Goal: Transaction & Acquisition: Purchase product/service

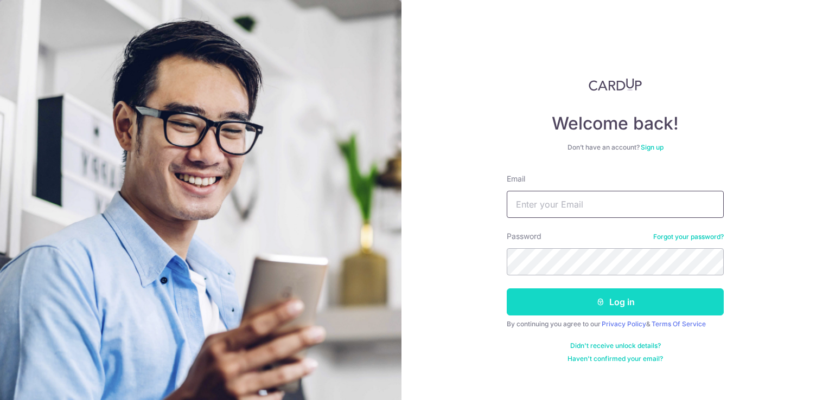
type input "wangst_wangst@yahoo.com.sg"
click at [551, 303] on button "Log in" at bounding box center [615, 302] width 217 height 27
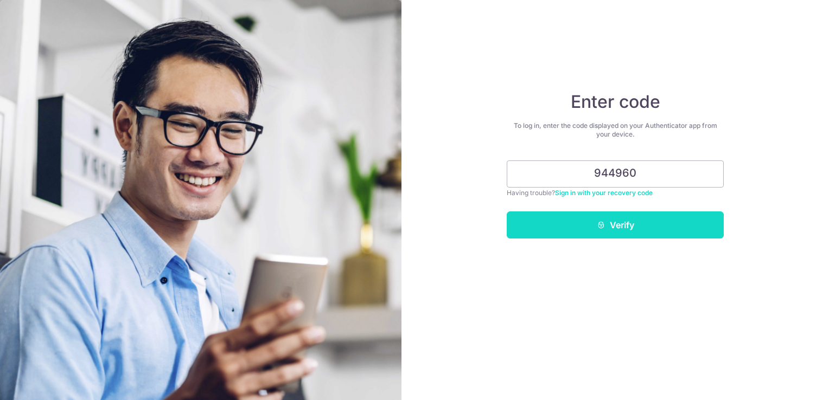
type input "944960"
click at [595, 222] on button "Verify" at bounding box center [615, 225] width 217 height 27
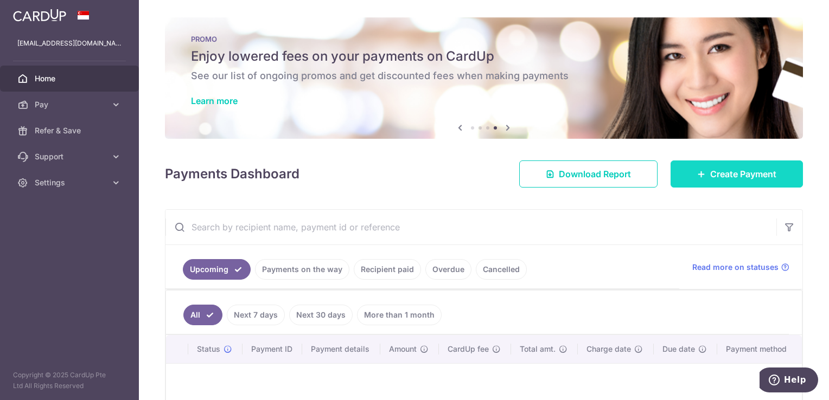
click at [751, 175] on span "Create Payment" at bounding box center [743, 174] width 66 height 13
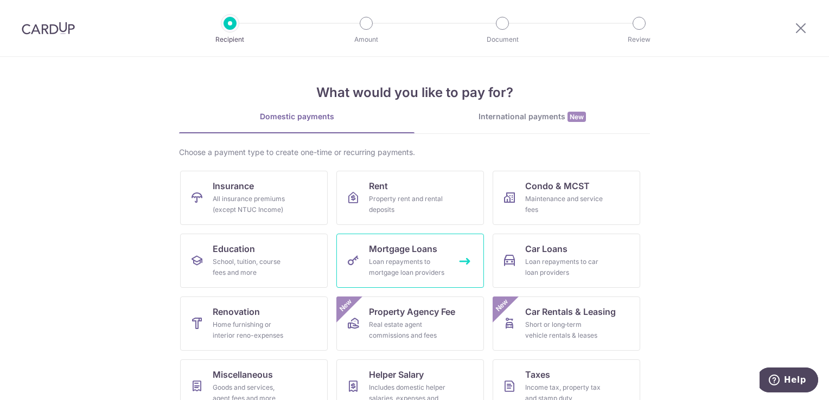
scroll to position [54, 0]
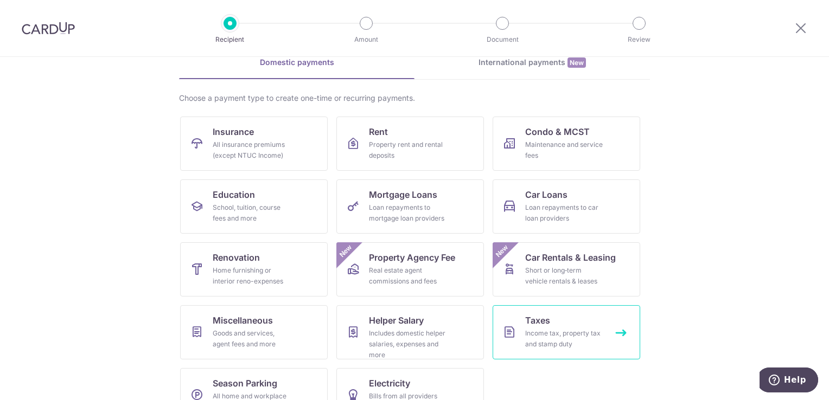
click at [544, 332] on div "Income tax, property tax and stamp duty" at bounding box center [564, 339] width 78 height 22
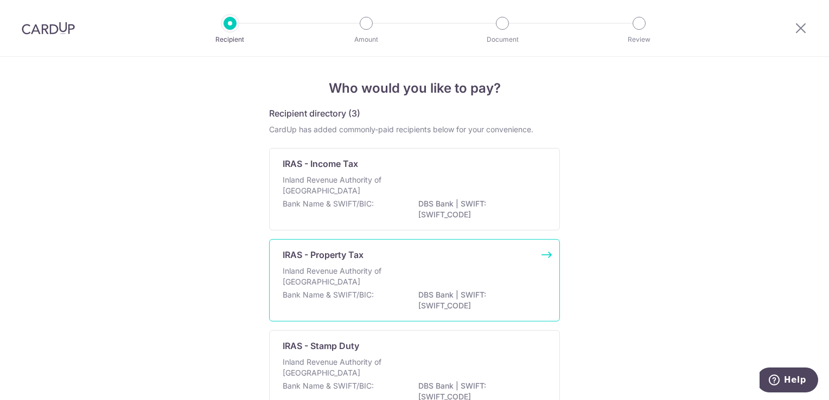
click at [347, 274] on p "Inland Revenue Authority of Singapore" at bounding box center [340, 277] width 115 height 22
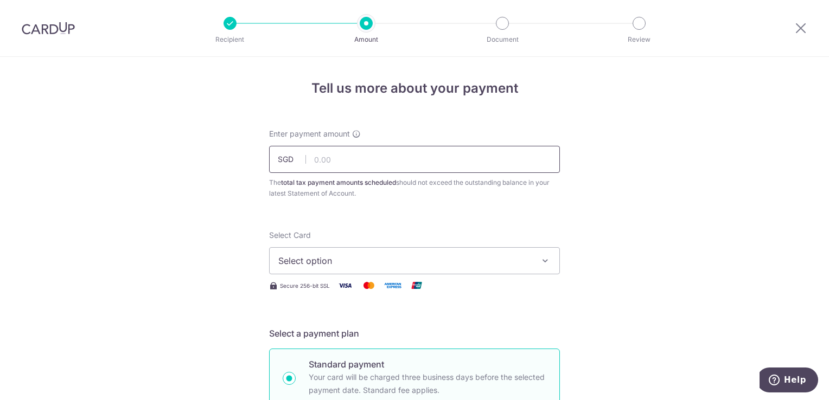
click at [347, 160] on input "text" at bounding box center [414, 159] width 291 height 27
type input "450.00"
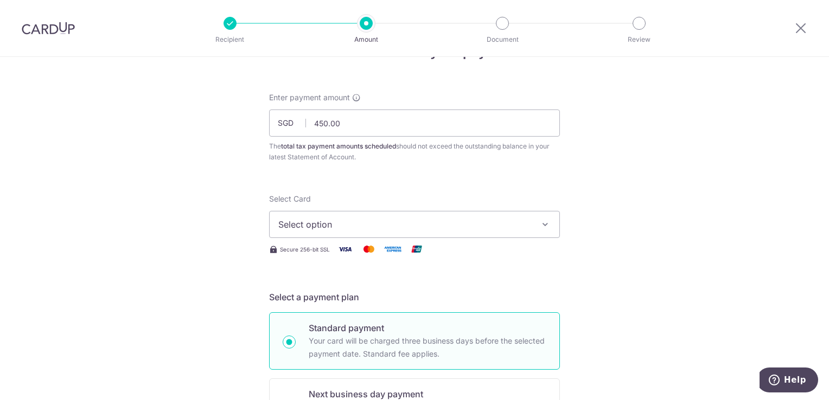
scroll to position [54, 0]
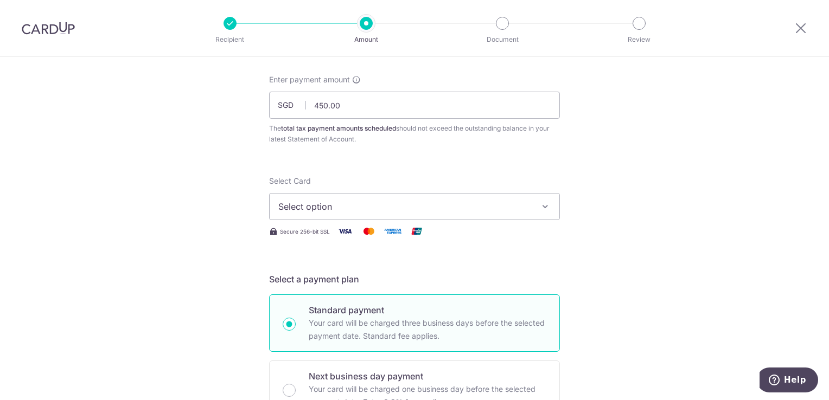
click at [393, 208] on span "Select option" at bounding box center [404, 206] width 253 height 13
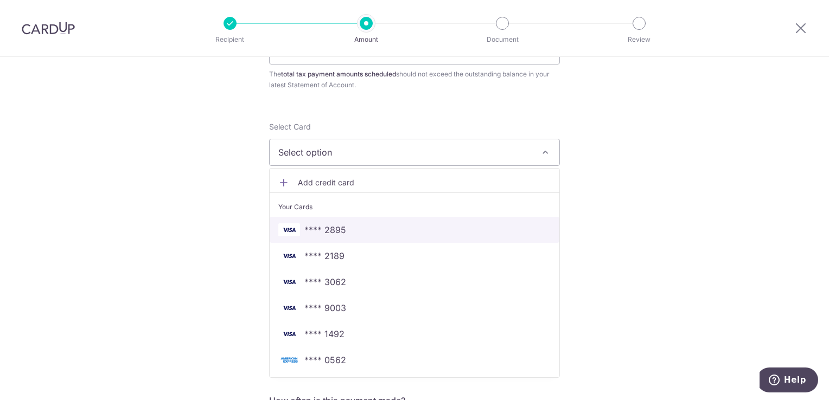
scroll to position [163, 0]
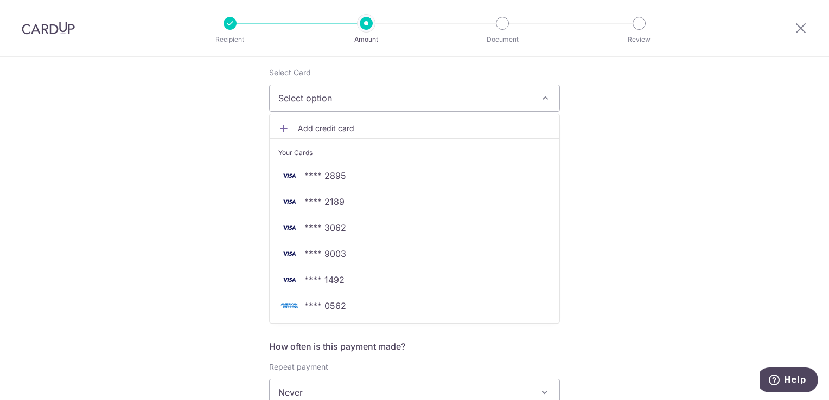
click at [310, 125] on span "Add credit card" at bounding box center [424, 128] width 253 height 11
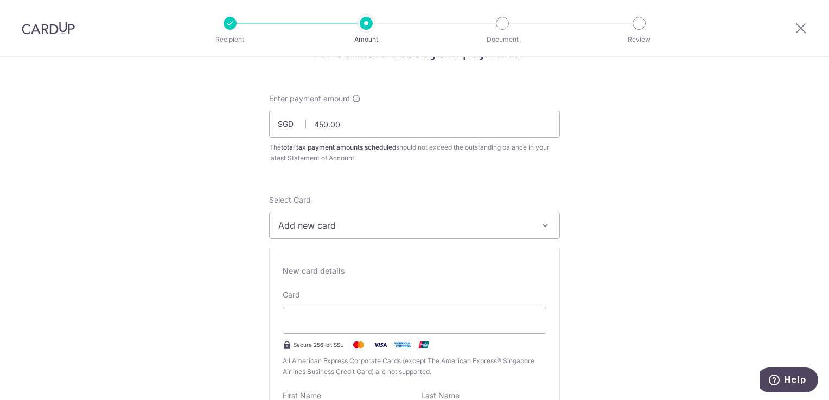
scroll to position [54, 0]
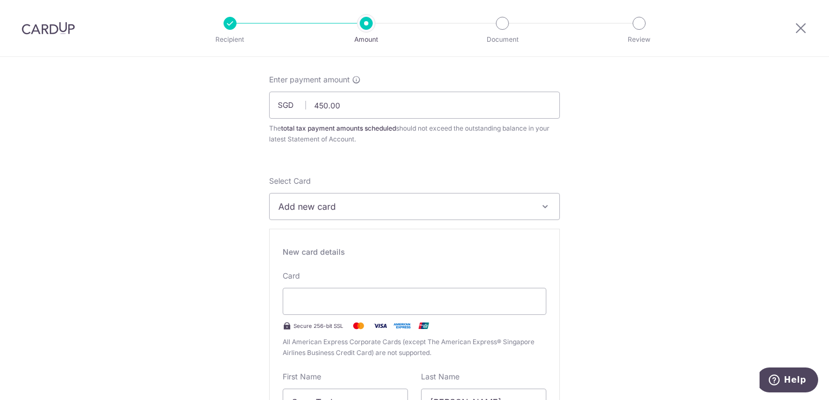
click at [355, 202] on span "Add new card" at bounding box center [404, 206] width 253 height 13
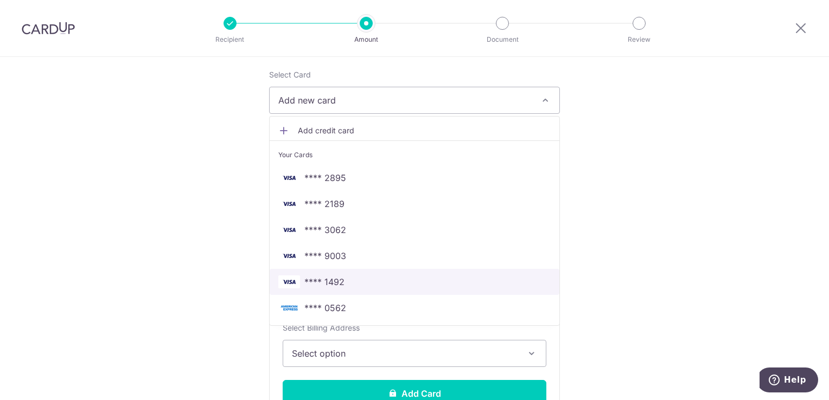
scroll to position [163, 0]
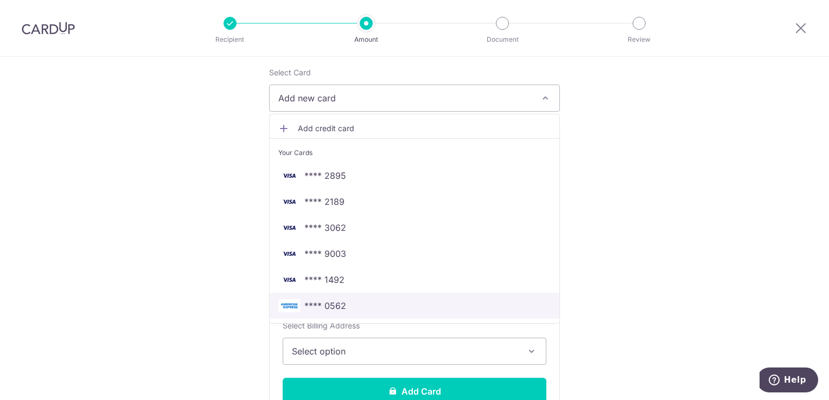
click at [330, 307] on span "**** 0562" at bounding box center [325, 306] width 42 height 13
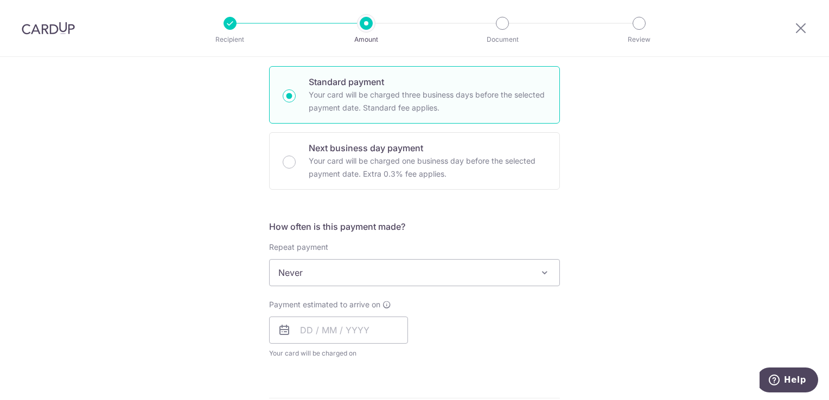
scroll to position [326, 0]
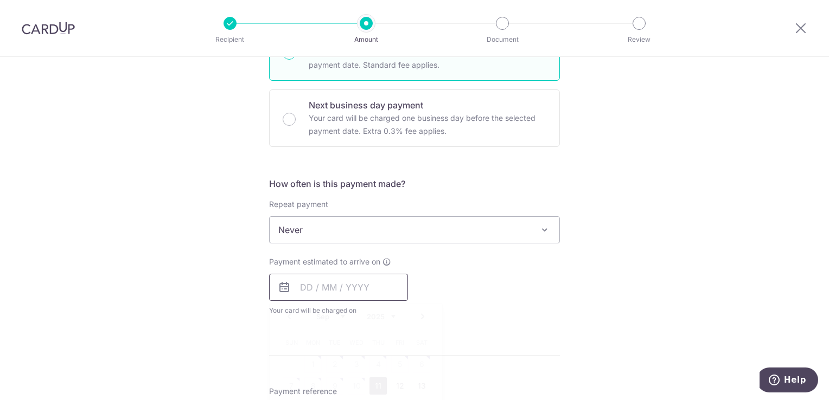
click at [313, 286] on input "text" at bounding box center [338, 287] width 139 height 27
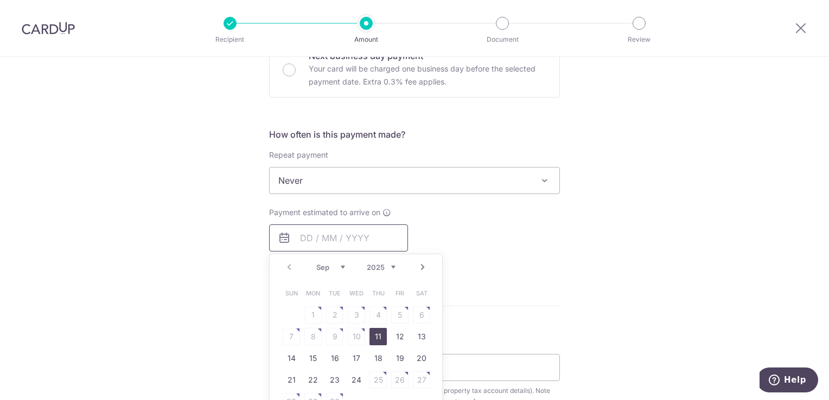
scroll to position [434, 0]
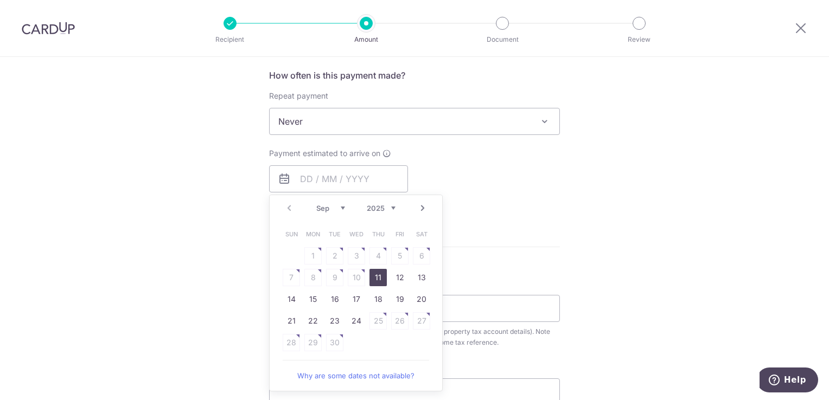
click at [373, 276] on link "11" at bounding box center [378, 277] width 17 height 17
type input "11/09/2025"
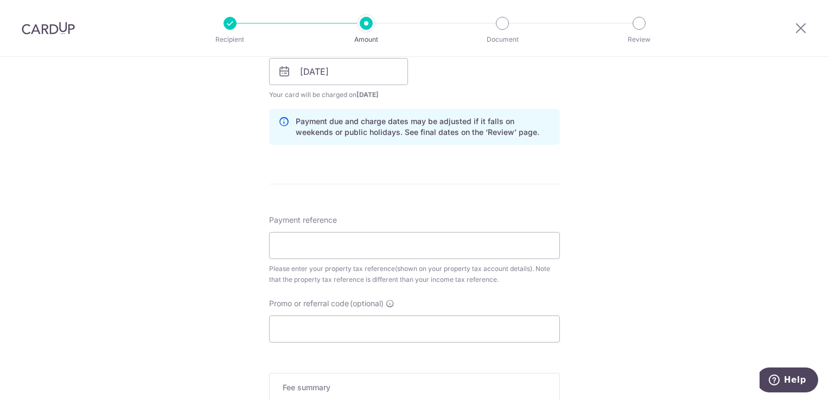
scroll to position [543, 0]
click at [323, 245] on input "Payment reference" at bounding box center [414, 244] width 291 height 27
paste input "4500879W"
type input "4500879W"
click at [238, 268] on div "Tell us more about your payment Enter payment amount SGD 450.00 450.00 The tota…" at bounding box center [414, 40] width 829 height 1052
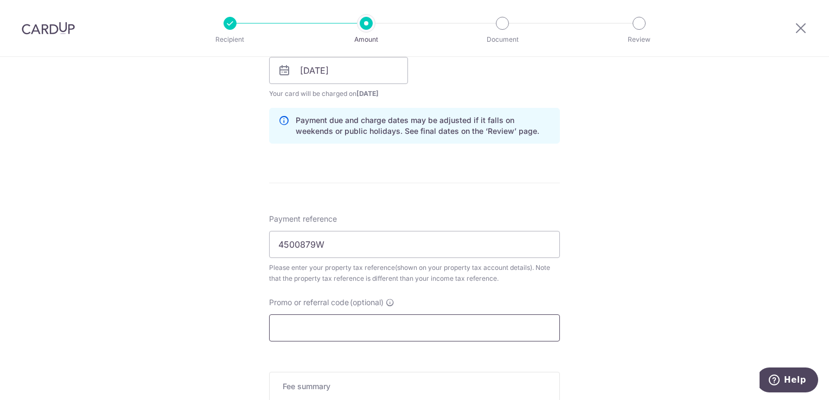
click at [300, 328] on input "Promo or referral code (optional)" at bounding box center [414, 328] width 291 height 27
paste input "25AMEX18"
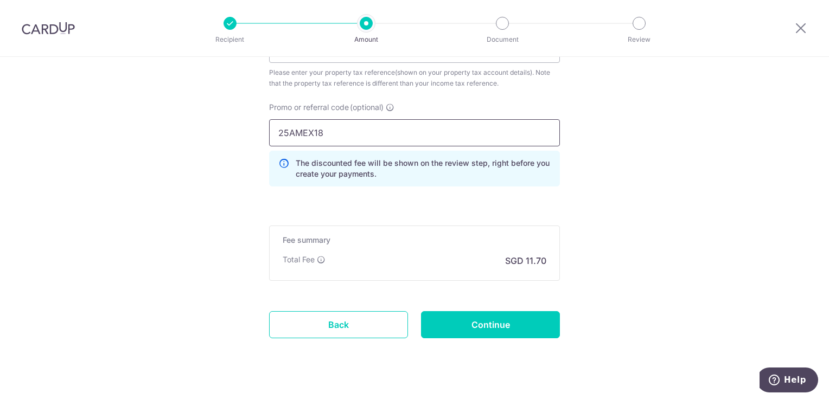
scroll to position [755, 0]
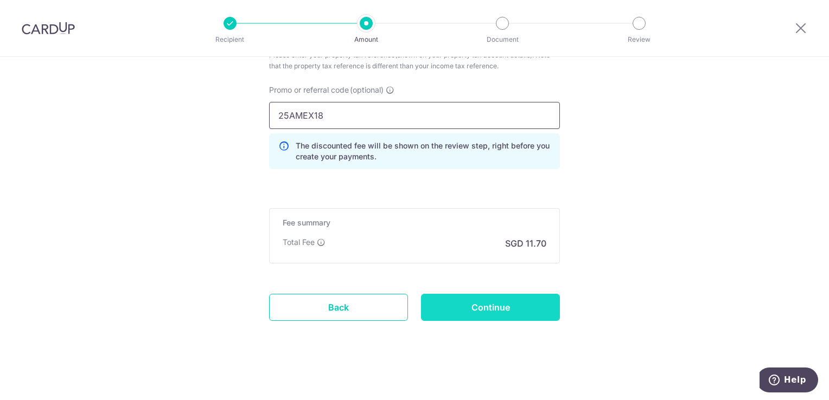
type input "25AMEX18"
click at [457, 307] on input "Continue" at bounding box center [490, 307] width 139 height 27
type input "Create Schedule"
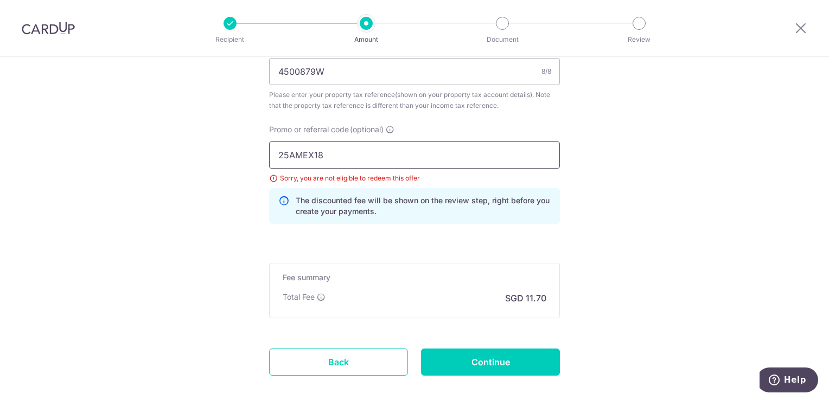
scroll to position [716, 0]
click at [354, 150] on input "25AMEX18" at bounding box center [414, 154] width 291 height 27
type input "2"
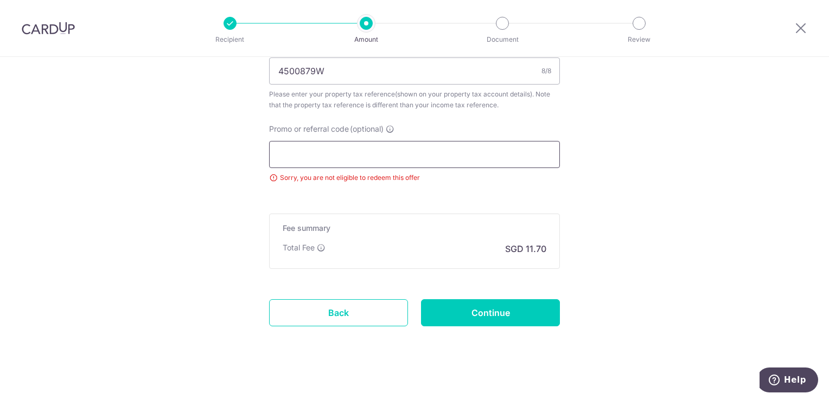
paste input "25AMEX21"
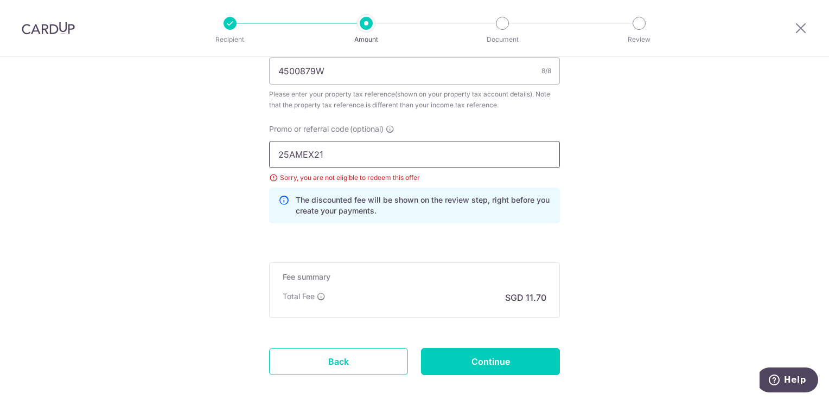
type input "25AMEX21"
click at [500, 350] on input "Continue" at bounding box center [490, 361] width 139 height 27
type input "Update Schedule"
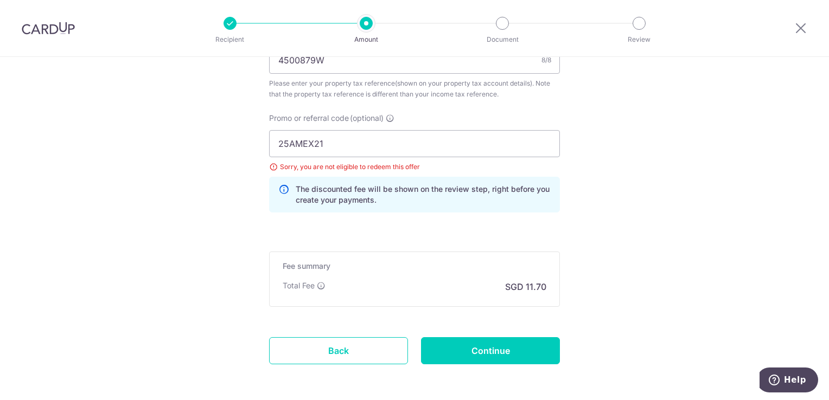
scroll to position [771, 0]
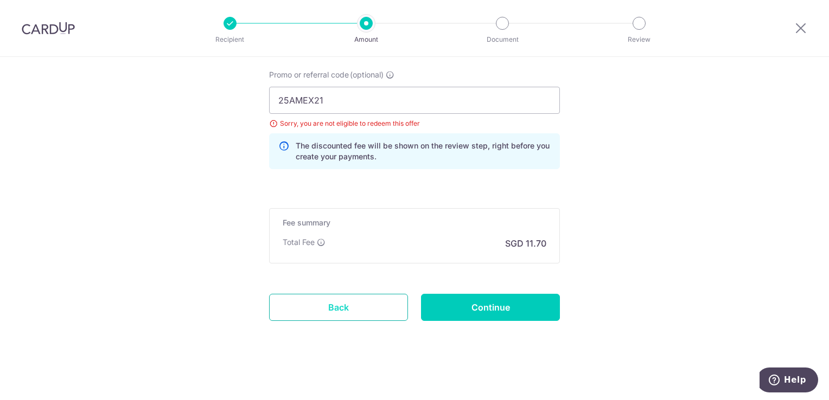
click at [339, 307] on link "Back" at bounding box center [338, 307] width 139 height 27
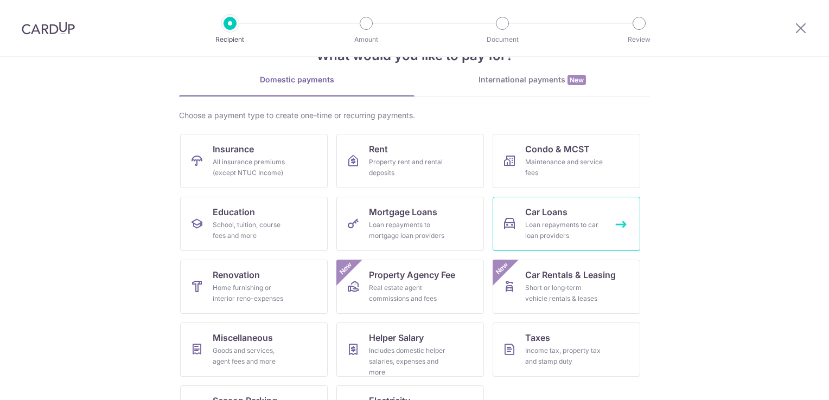
scroll to position [85, 0]
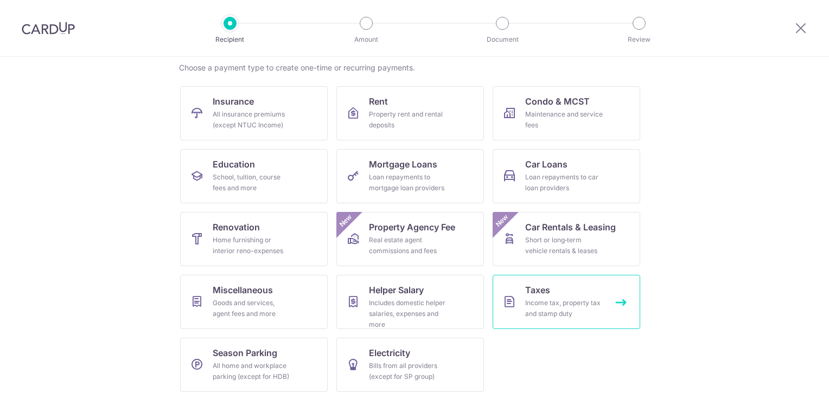
click at [527, 304] on div "Income tax, property tax and stamp duty" at bounding box center [564, 309] width 78 height 22
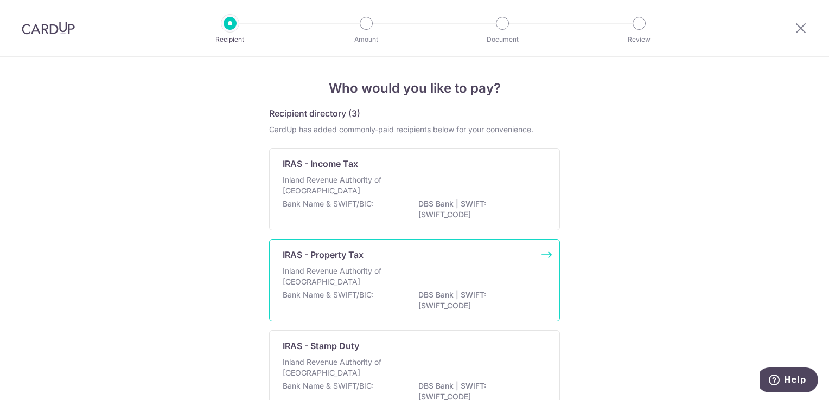
click at [369, 279] on p "Inland Revenue Authority of [GEOGRAPHIC_DATA]" at bounding box center [340, 277] width 115 height 22
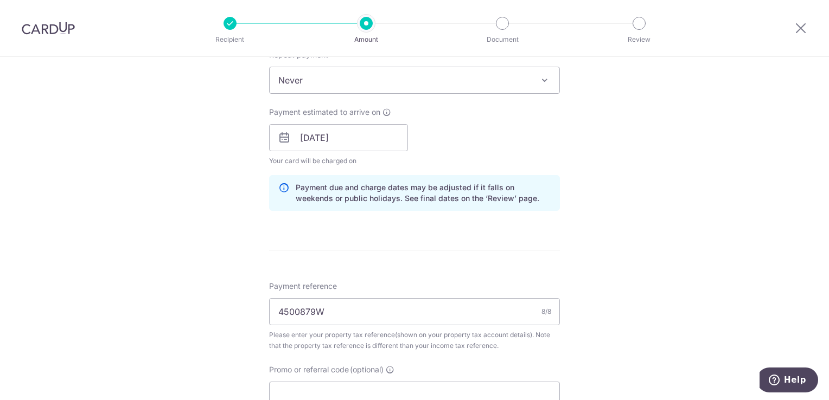
scroll to position [488, 0]
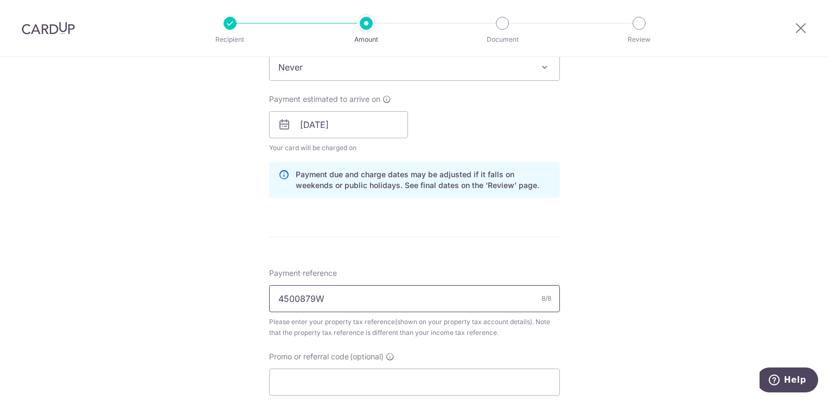
click at [378, 301] on input "4500879W" at bounding box center [414, 298] width 291 height 27
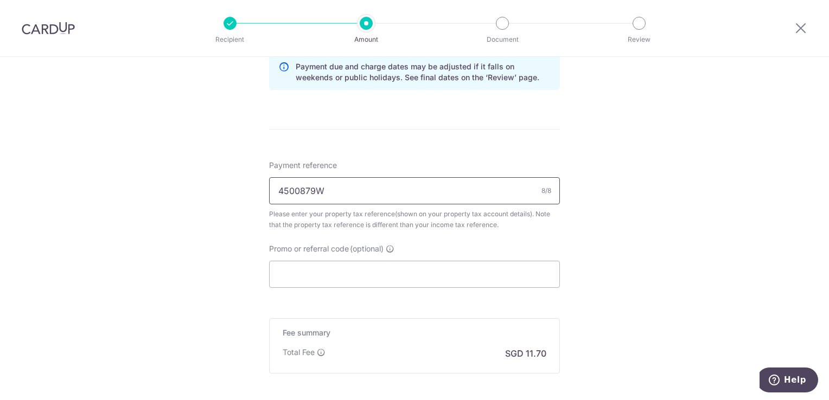
scroll to position [597, 0]
click at [310, 269] on input "Promo or referral code (optional)" at bounding box center [414, 273] width 291 height 27
paste input "25AMEX21"
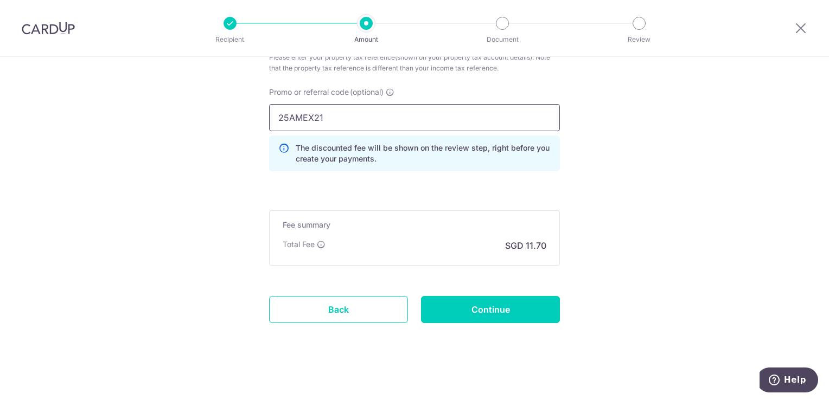
scroll to position [755, 0]
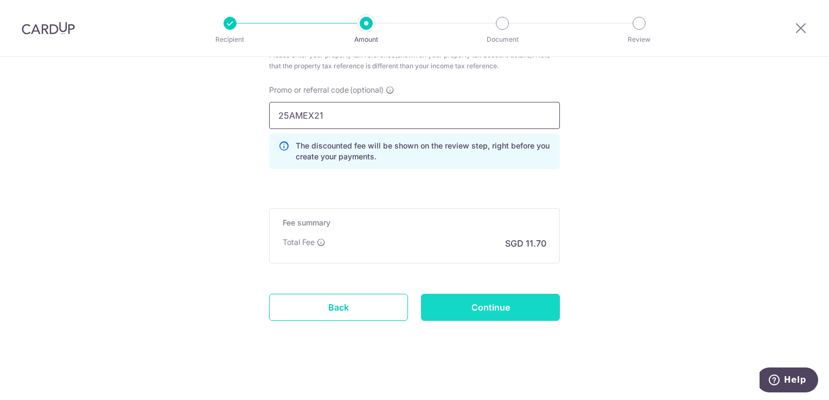
type input "25AMEX21"
click at [488, 305] on input "Continue" at bounding box center [490, 307] width 139 height 27
type input "Update Schedule"
